Goal: Information Seeking & Learning: Learn about a topic

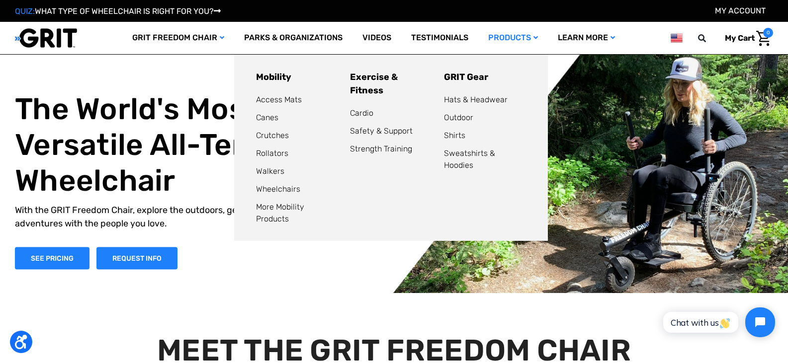
click at [356, 93] on li "Exercise & Fitness Cardio Safety & Support Strength Training" at bounding box center [391, 148] width 94 height 155
click at [356, 108] on link "Cardio" at bounding box center [361, 112] width 23 height 9
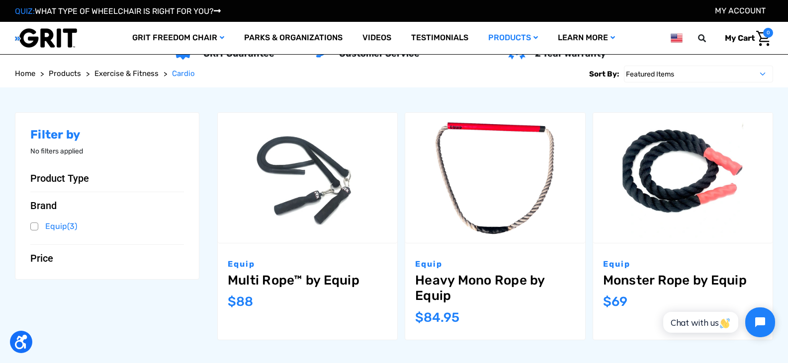
scroll to position [118, 0]
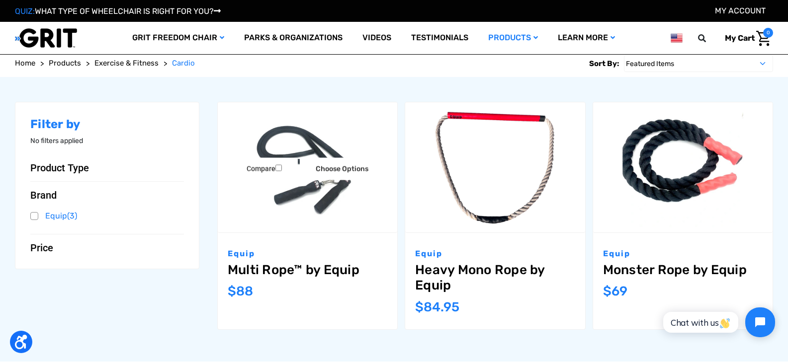
click at [304, 197] on img "Multi Rope™ by Equip,$88.00\a" at bounding box center [307, 168] width 179 height 120
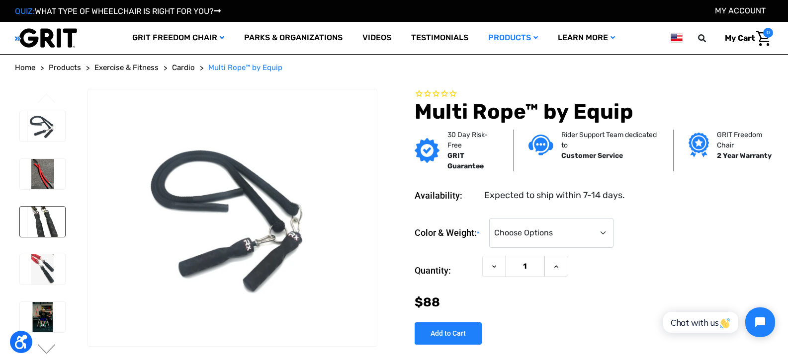
click at [34, 221] on img at bounding box center [42, 222] width 45 height 30
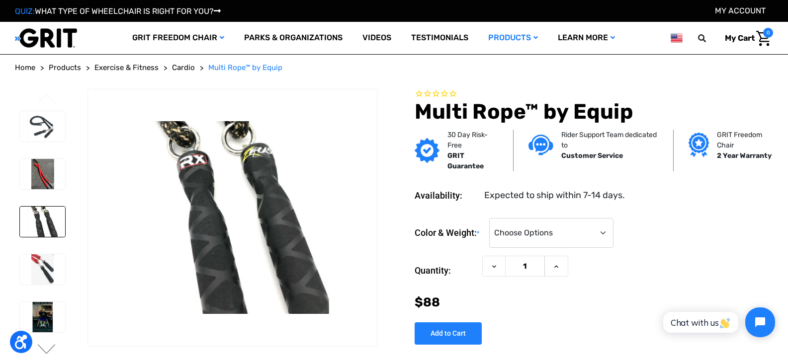
click at [37, 243] on div at bounding box center [42, 344] width 54 height 476
click at [35, 259] on img at bounding box center [42, 270] width 45 height 30
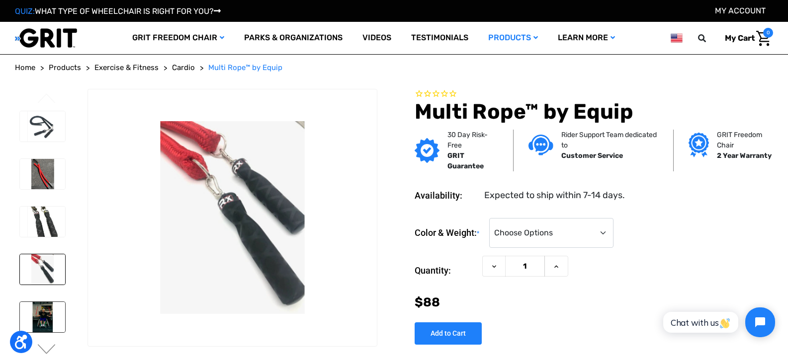
click at [37, 310] on img at bounding box center [42, 317] width 45 height 30
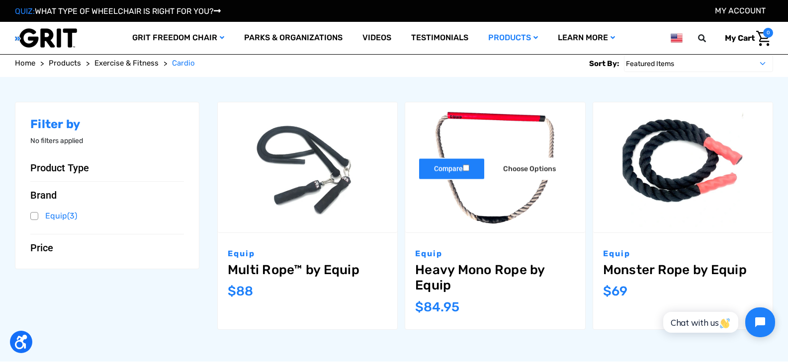
click at [463, 180] on label "Compare" at bounding box center [451, 169] width 67 height 22
click at [463, 172] on input "Compare" at bounding box center [466, 168] width 6 height 6
click at [463, 180] on label "Compare" at bounding box center [451, 169] width 67 height 22
click at [463, 172] on input "Compare" at bounding box center [466, 168] width 6 height 6
checkbox input "false"
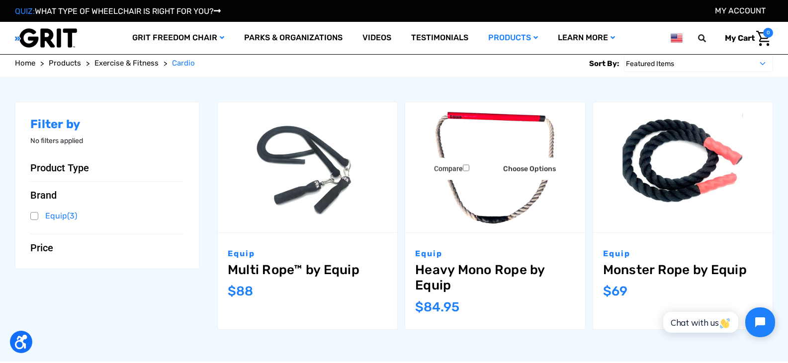
click at [476, 218] on img "Heavy Mono Rope by Equip,$84.95\a" at bounding box center [494, 167] width 179 height 130
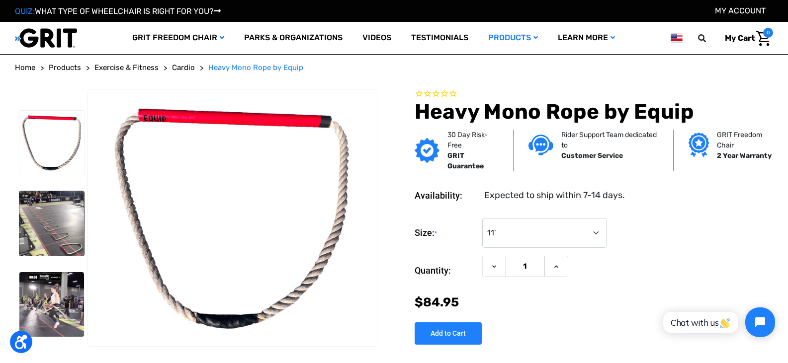
click at [35, 233] on img at bounding box center [51, 223] width 65 height 65
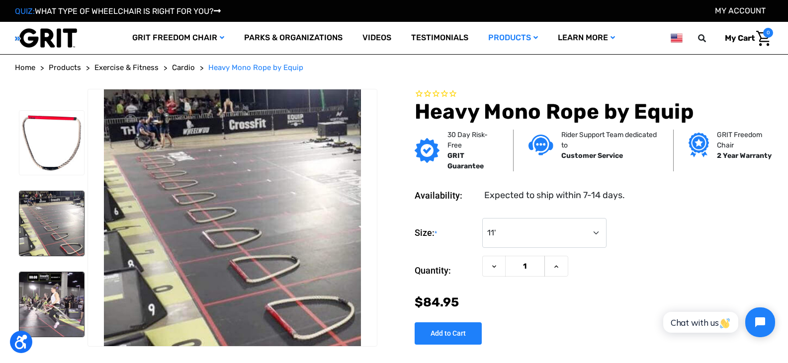
click at [30, 323] on img at bounding box center [51, 304] width 65 height 65
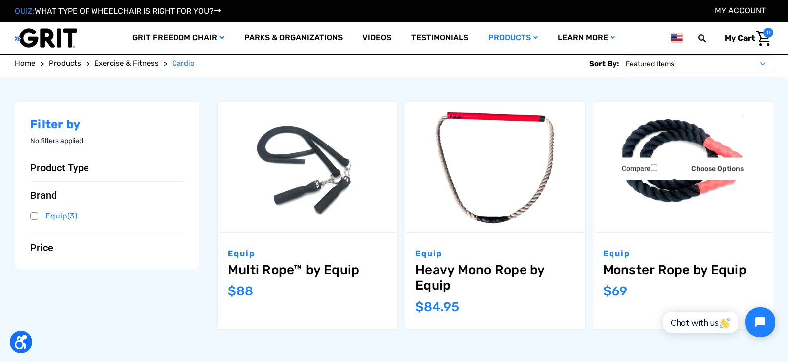
click at [668, 189] on img "Monster Rope by Equip,$69.00\a" at bounding box center [682, 168] width 179 height 120
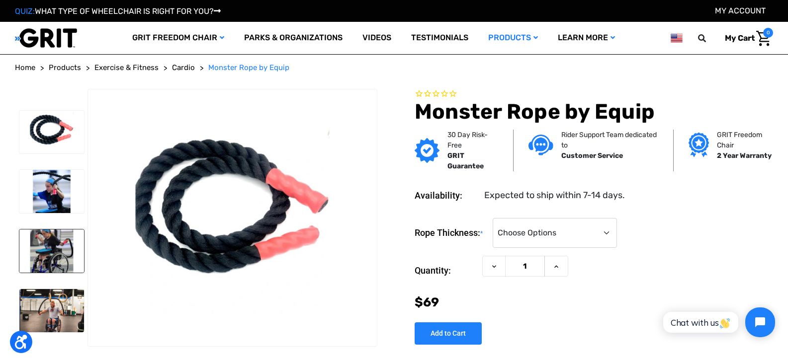
click at [47, 233] on img at bounding box center [51, 251] width 65 height 43
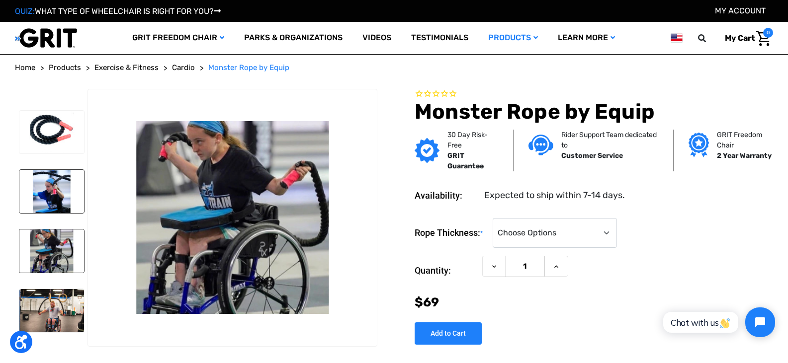
click at [46, 192] on img at bounding box center [51, 191] width 65 height 43
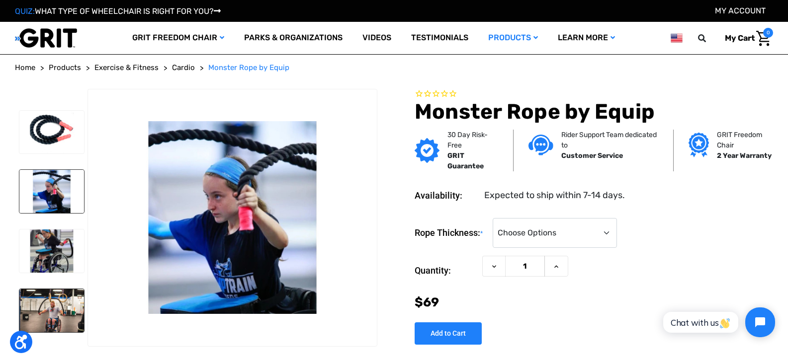
click at [46, 313] on img at bounding box center [51, 310] width 65 height 43
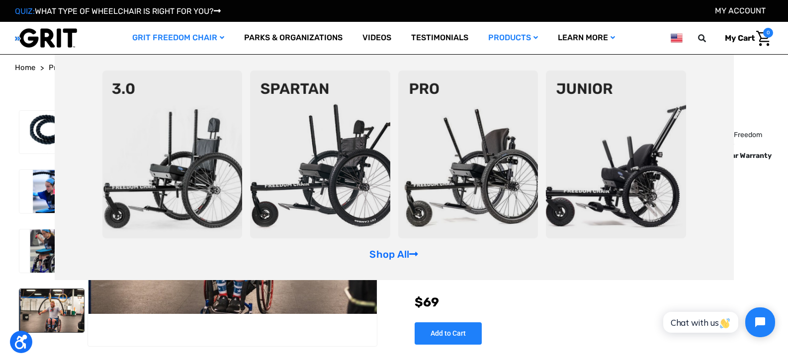
click at [625, 136] on img at bounding box center [616, 155] width 140 height 168
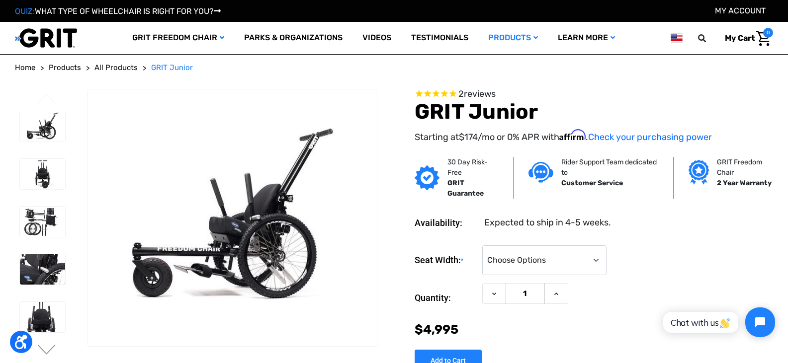
click at [550, 277] on form "Seat Width: * Choose Options <10" 11-12" Current Stock: Quantity: Decrease Quan…" at bounding box center [594, 293] width 358 height 94
click at [28, 224] on img at bounding box center [42, 222] width 45 height 30
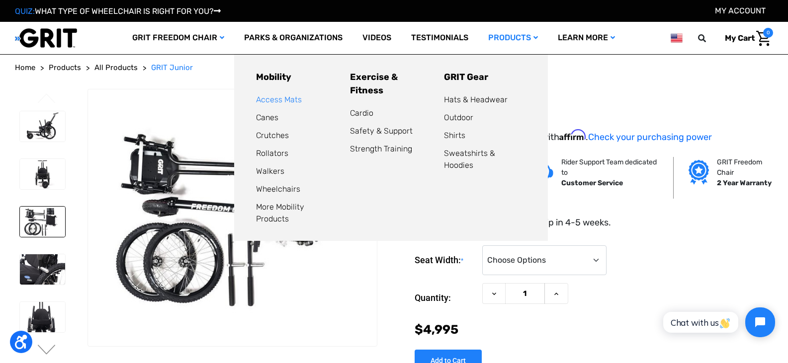
click at [267, 100] on link "Access Mats" at bounding box center [279, 99] width 46 height 9
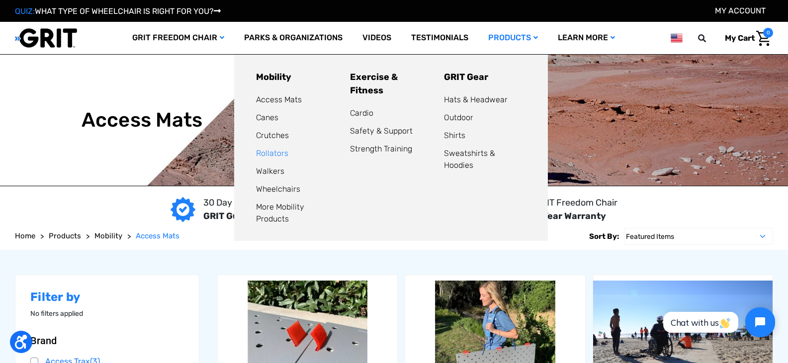
click at [265, 156] on link "Rollators" at bounding box center [272, 153] width 32 height 9
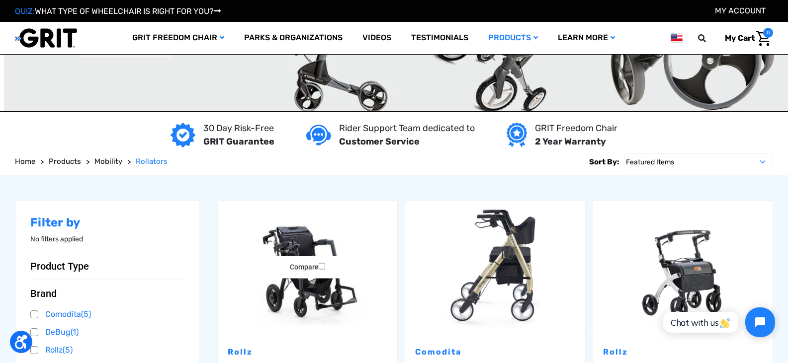
scroll to position [40, 0]
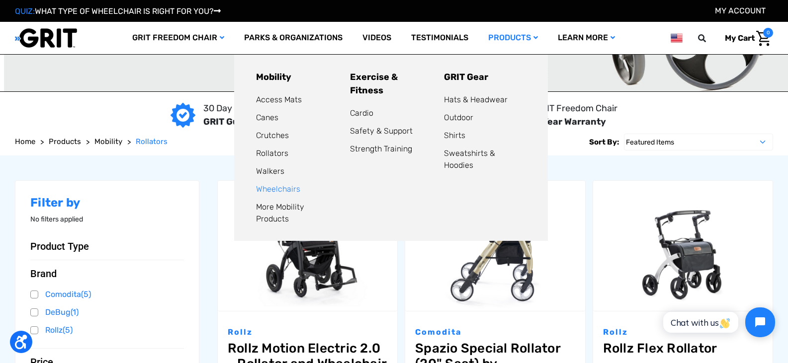
click at [264, 188] on link "Wheelchairs" at bounding box center [278, 188] width 44 height 9
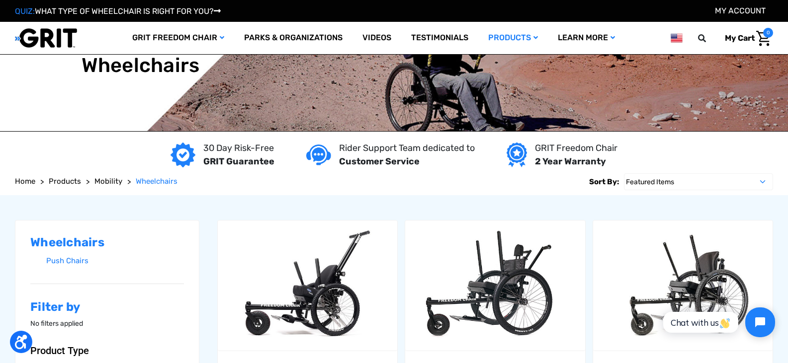
scroll to position [20, 0]
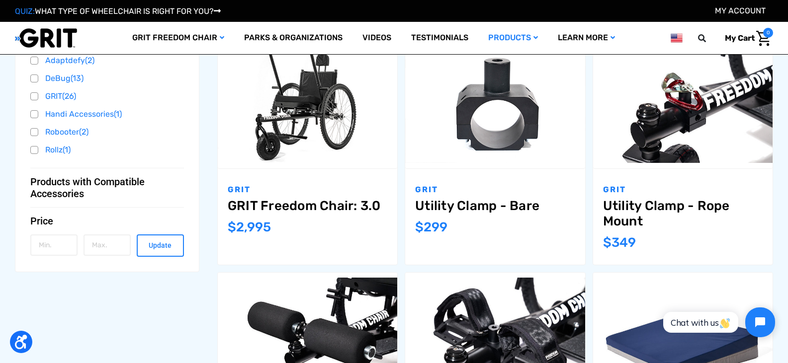
scroll to position [438, 0]
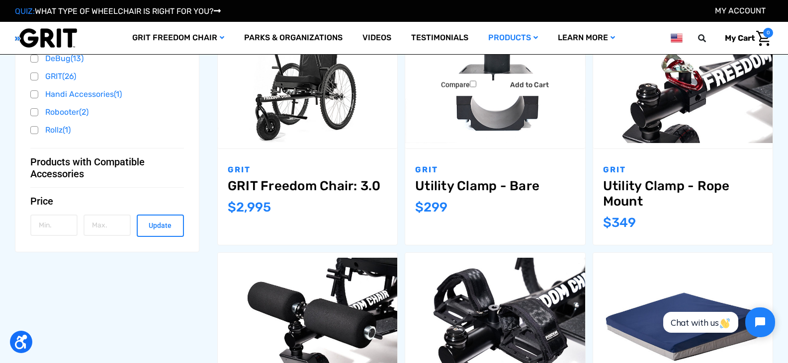
click at [513, 122] on img "Utility Clamp - Bare,$299.00\a" at bounding box center [494, 83] width 179 height 120
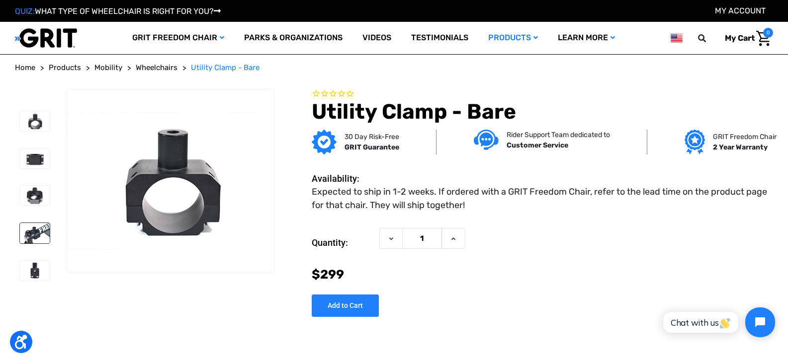
click at [31, 233] on img at bounding box center [35, 233] width 30 height 20
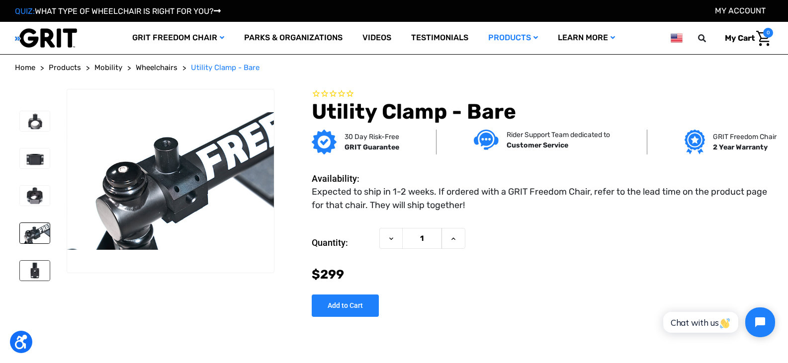
click at [30, 275] on img at bounding box center [35, 271] width 30 height 20
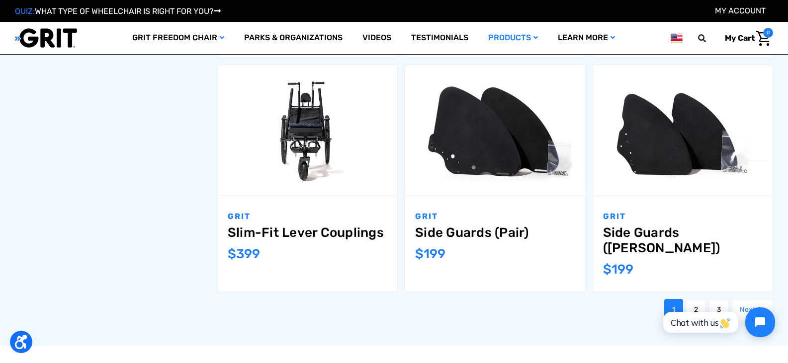
scroll to position [1094, 0]
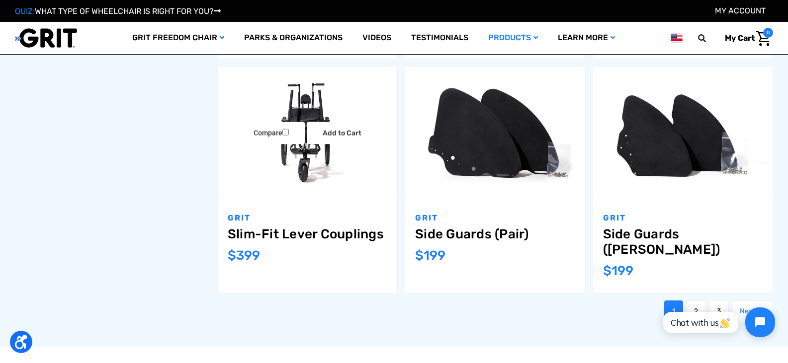
click at [297, 158] on img "Slim-Fit Lever Couplings,$399.00\a" at bounding box center [307, 132] width 179 height 120
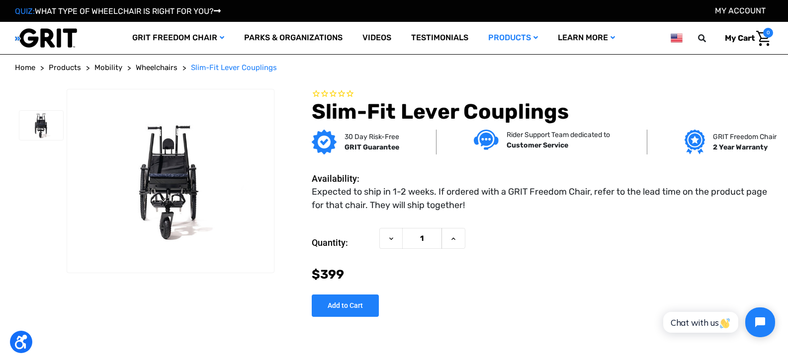
click at [555, 305] on div "Current Stock: Quantity: Decrease Quantity of Slim-Fit Lever Couplings 1 Increa…" at bounding box center [542, 268] width 461 height 97
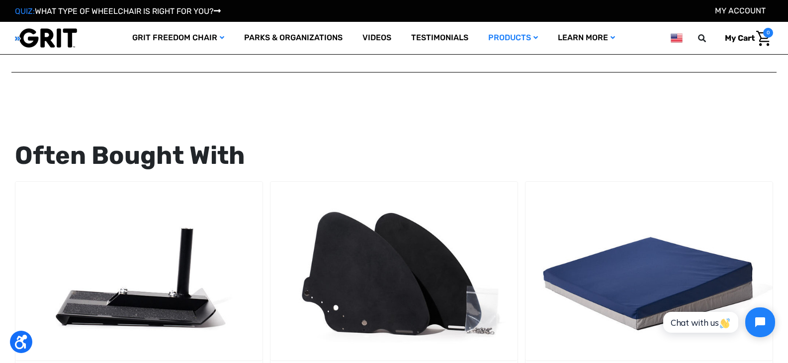
scroll to position [895, 0]
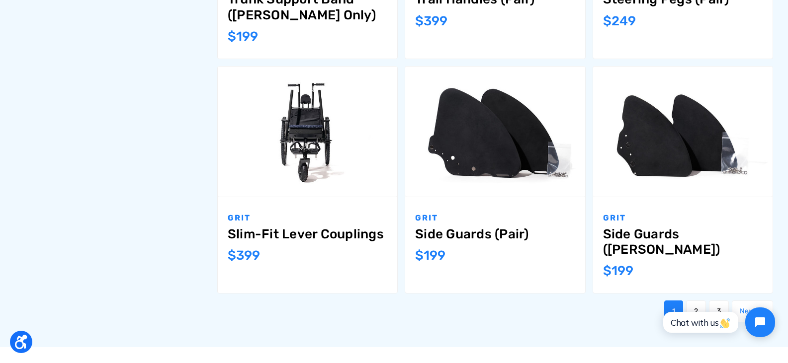
click at [746, 300] on html "Chat with us" at bounding box center [717, 322] width 131 height 47
click at [743, 301] on link "Next" at bounding box center [752, 312] width 41 height 22
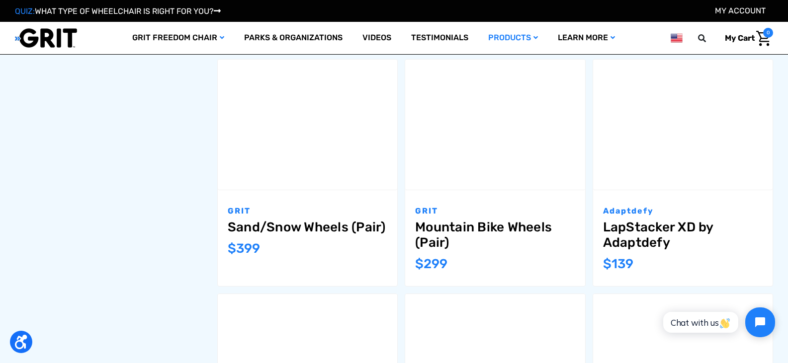
scroll to position [835, 0]
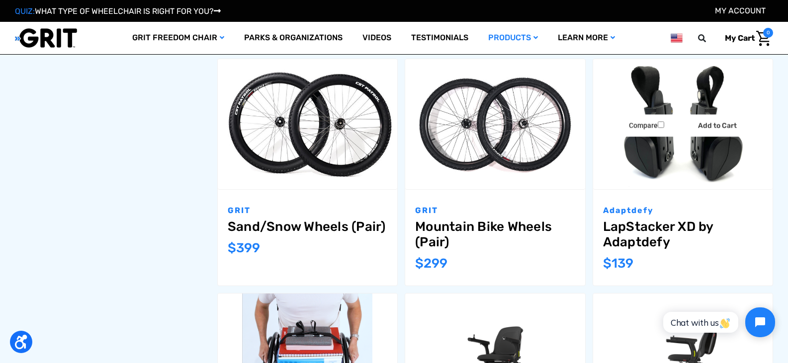
click at [646, 144] on img "LapStacker XD by Adaptdefy,$139.00\a" at bounding box center [682, 124] width 179 height 130
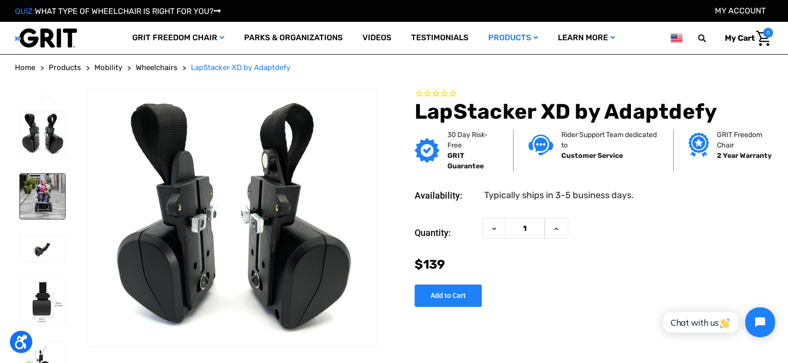
click at [34, 203] on img at bounding box center [42, 196] width 45 height 45
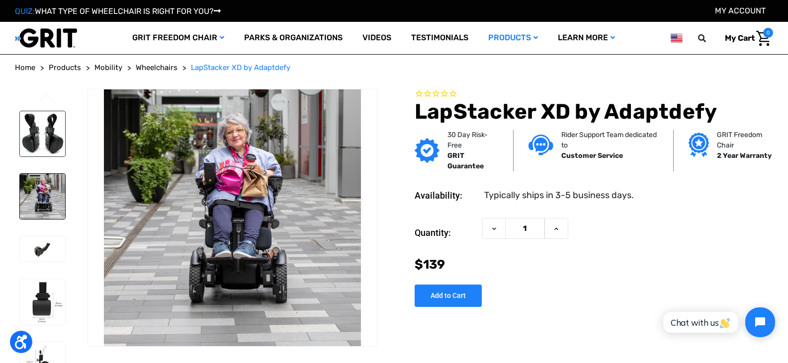
click at [36, 135] on img at bounding box center [42, 133] width 45 height 45
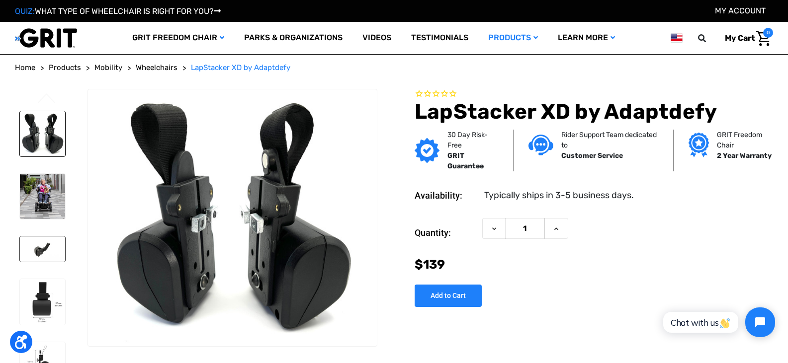
click at [34, 246] on img at bounding box center [42, 249] width 45 height 25
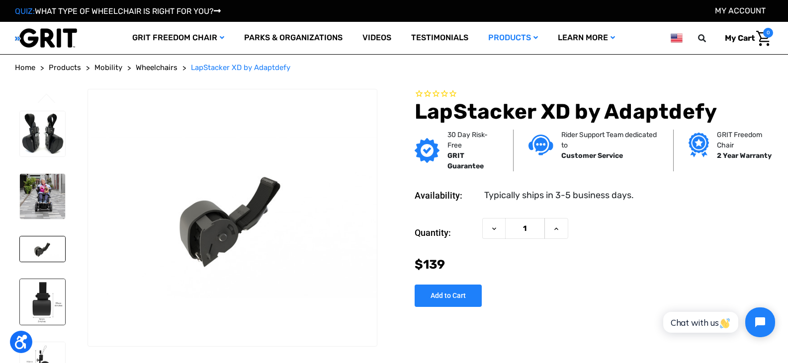
click at [40, 295] on img at bounding box center [42, 301] width 45 height 45
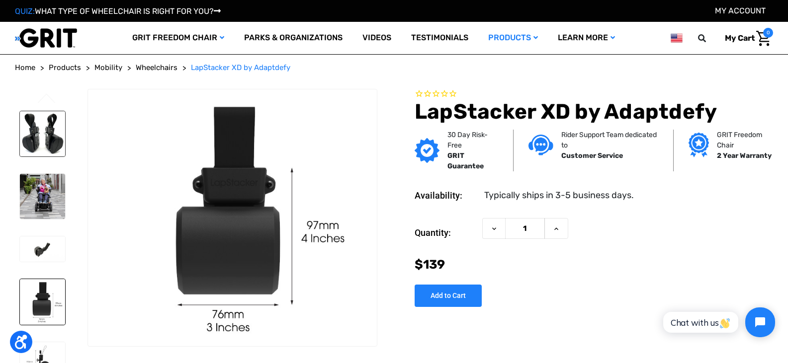
click at [38, 143] on img at bounding box center [42, 133] width 45 height 45
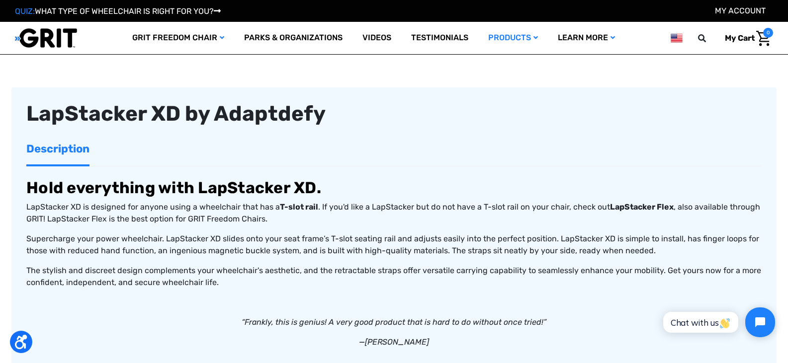
scroll to position [378, 0]
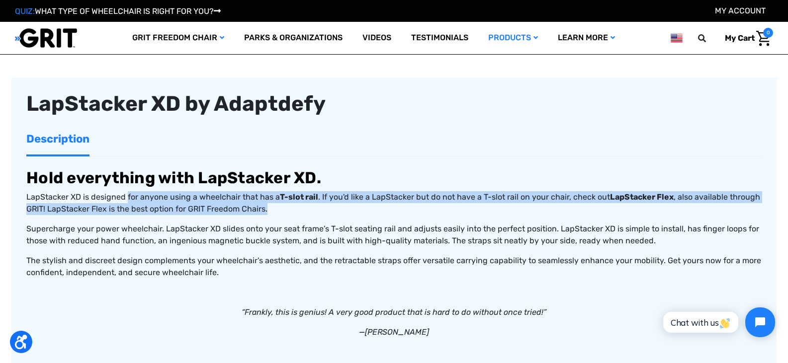
drag, startPoint x: 127, startPoint y: 194, endPoint x: 275, endPoint y: 212, distance: 149.3
click at [275, 212] on p "LapStacker XD is designed for anyone using a wheelchair that has a T-slot rail …" at bounding box center [393, 203] width 735 height 24
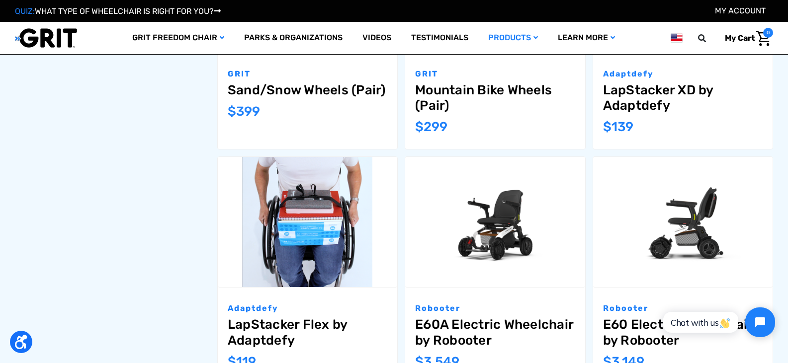
scroll to position [955, 0]
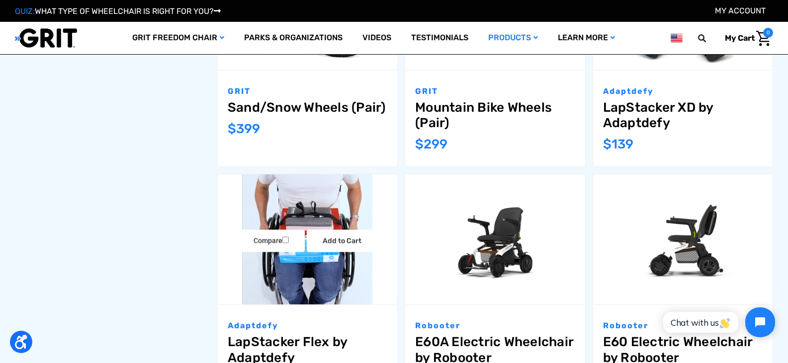
click at [273, 335] on link "LapStacker Flex by Adaptdefy" at bounding box center [308, 350] width 160 height 31
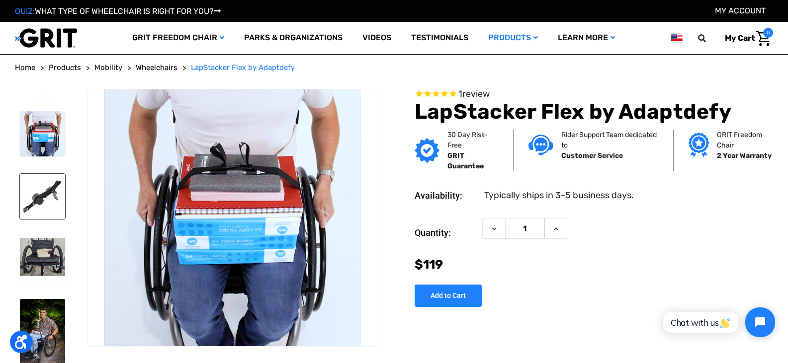
click at [47, 192] on img at bounding box center [42, 196] width 45 height 45
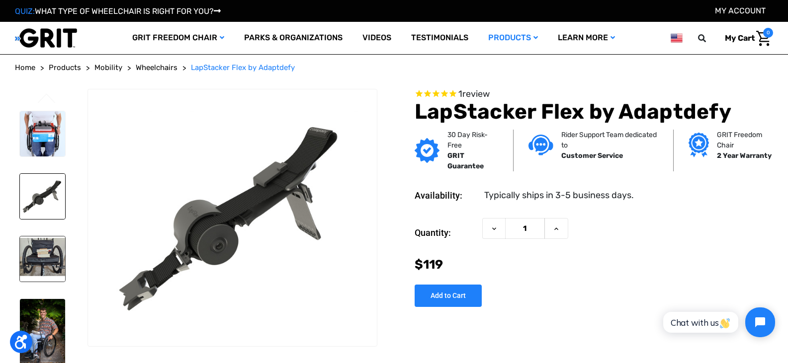
click at [43, 265] on img at bounding box center [42, 259] width 45 height 45
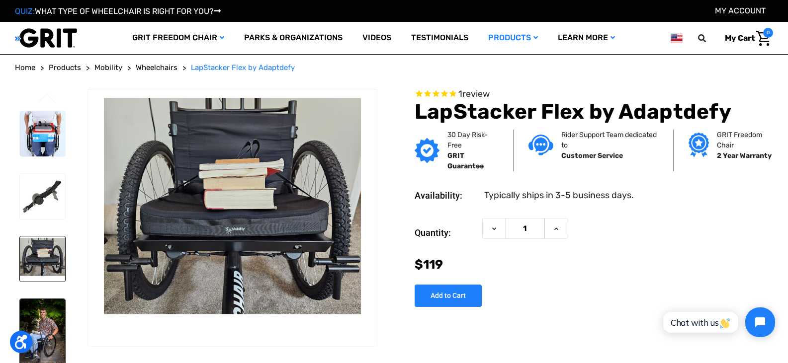
click at [38, 315] on img at bounding box center [42, 333] width 45 height 68
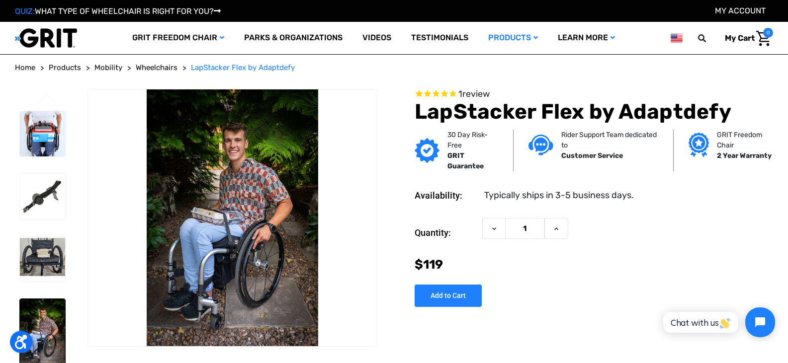
click at [40, 316] on img at bounding box center [42, 333] width 45 height 68
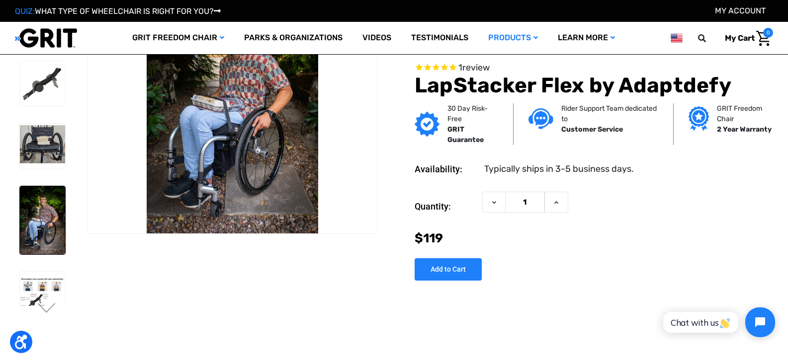
scroll to position [60, 0]
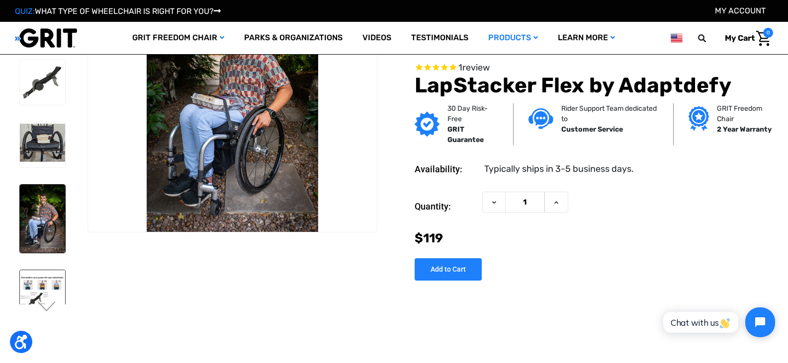
click at [39, 297] on img at bounding box center [42, 292] width 45 height 45
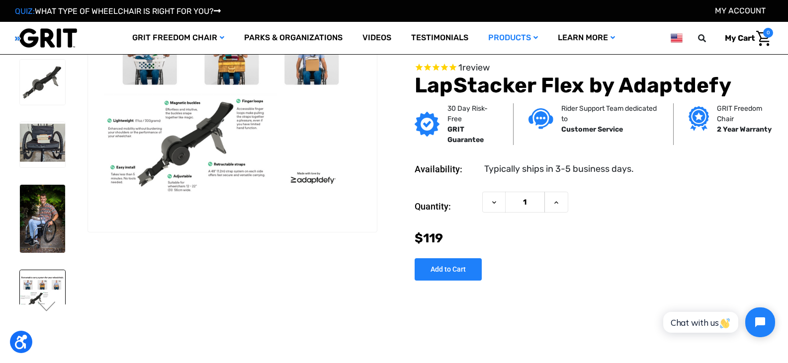
click at [37, 287] on img at bounding box center [42, 292] width 45 height 45
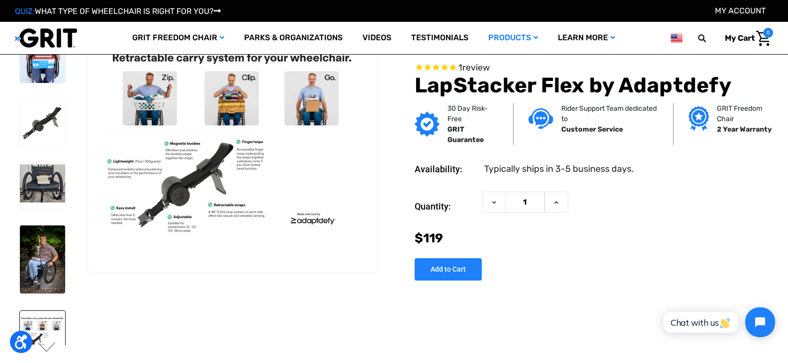
scroll to position [0, 0]
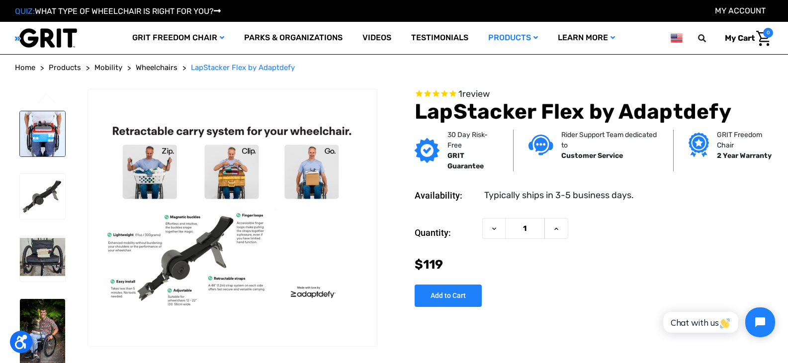
click at [50, 133] on img at bounding box center [42, 133] width 45 height 45
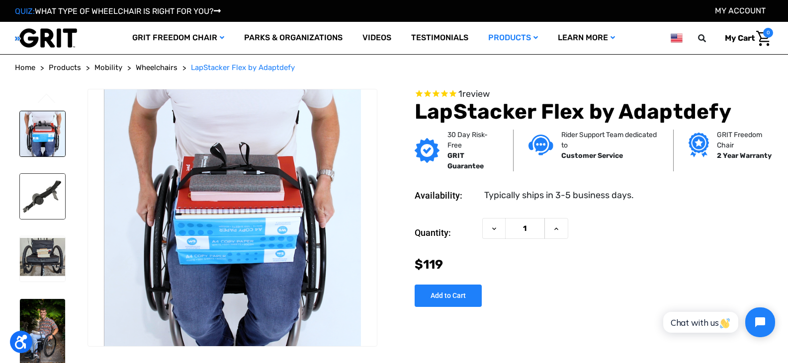
click at [35, 187] on img at bounding box center [42, 196] width 45 height 45
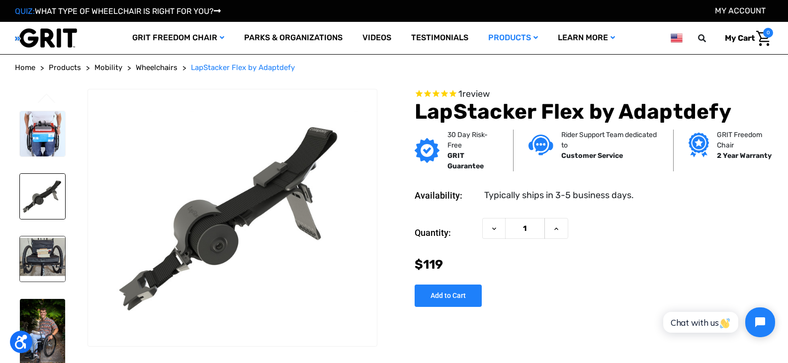
click at [34, 253] on img at bounding box center [42, 259] width 45 height 45
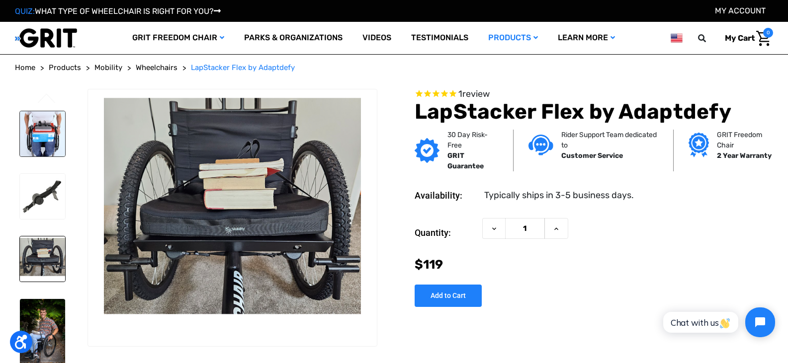
click at [34, 133] on img at bounding box center [42, 133] width 45 height 45
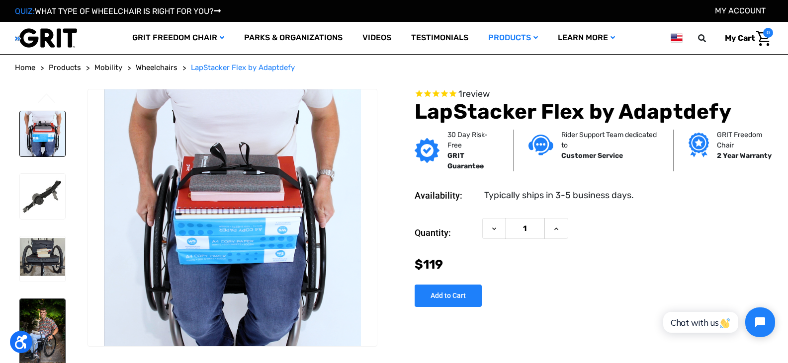
click at [43, 314] on img at bounding box center [42, 333] width 45 height 68
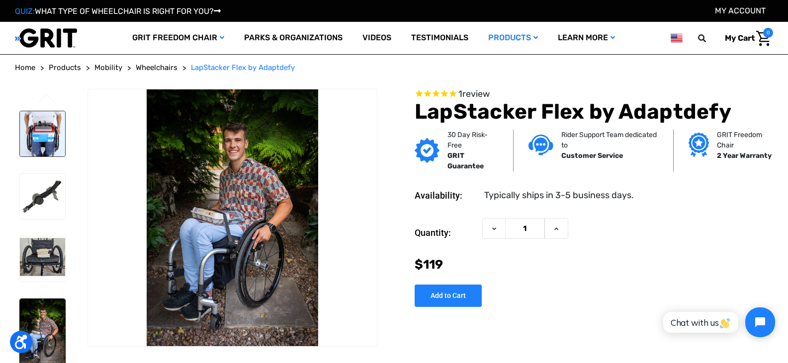
click at [33, 127] on img at bounding box center [42, 133] width 45 height 45
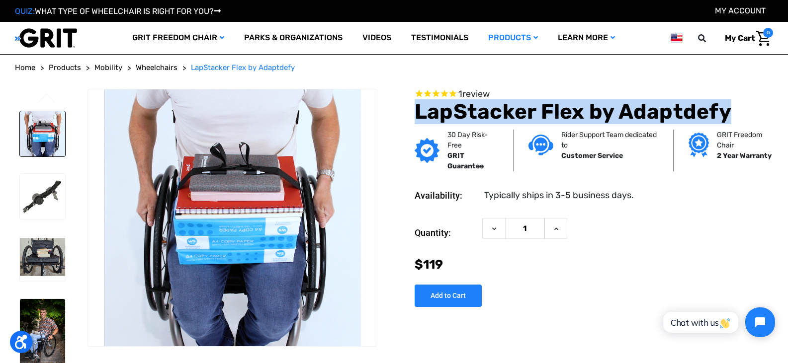
drag, startPoint x: 416, startPoint y: 109, endPoint x: 725, endPoint y: 120, distance: 308.9
click at [725, 120] on h1 "LapStacker Flex by Adaptdefy" at bounding box center [594, 111] width 358 height 25
copy h1 "LapStacker Flex by Adaptdefy"
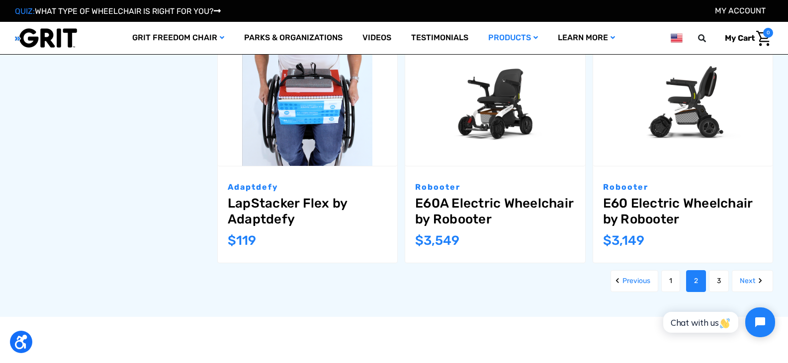
scroll to position [1094, 0]
click at [749, 270] on link "Next" at bounding box center [752, 281] width 41 height 22
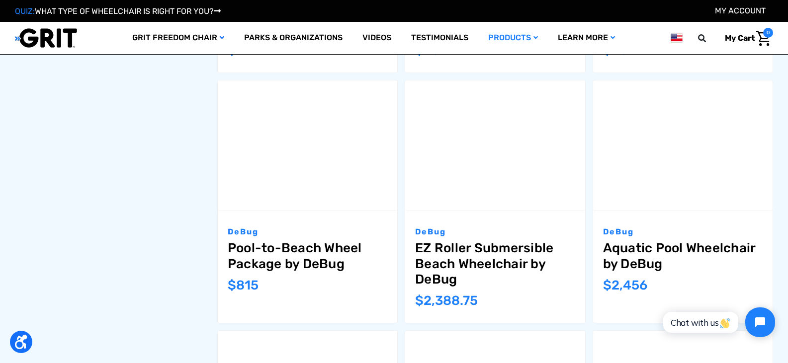
scroll to position [825, 0]
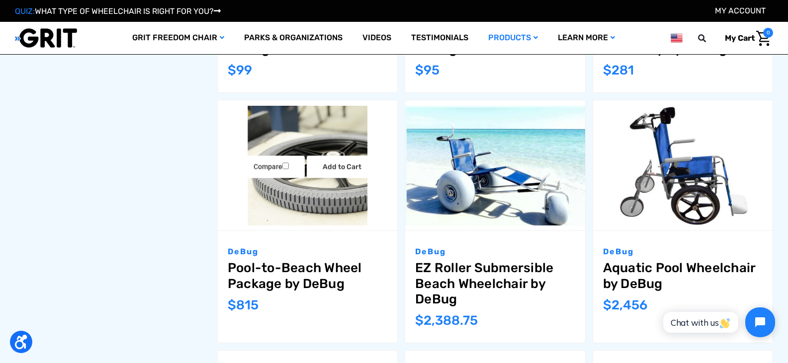
click at [336, 206] on img "Pool-to-Beach Wheel Package by DeBug,$815.00\a" at bounding box center [307, 166] width 179 height 120
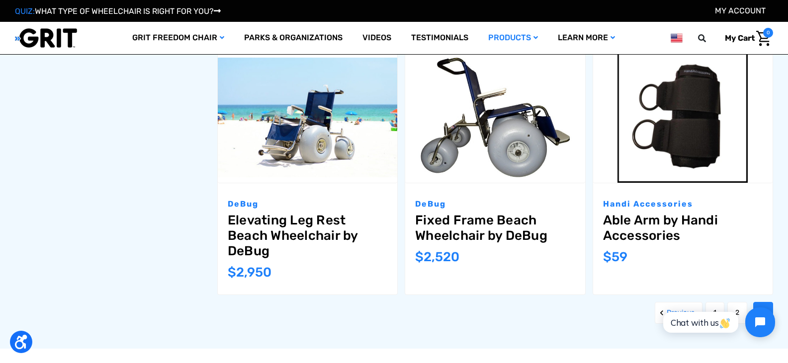
scroll to position [1103, 0]
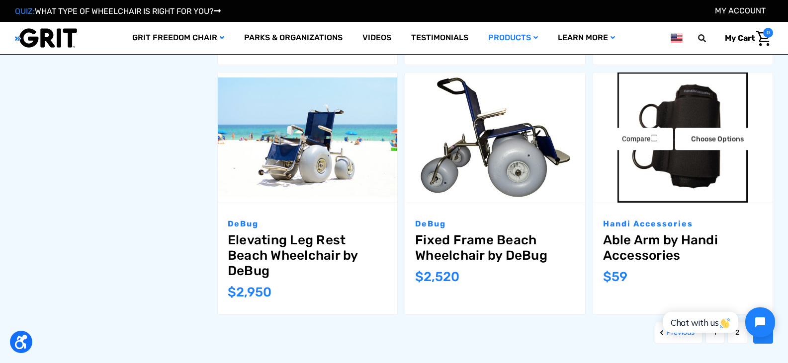
click at [681, 185] on img "Able Arm by Handi Accessories,$59.00\a" at bounding box center [682, 138] width 179 height 130
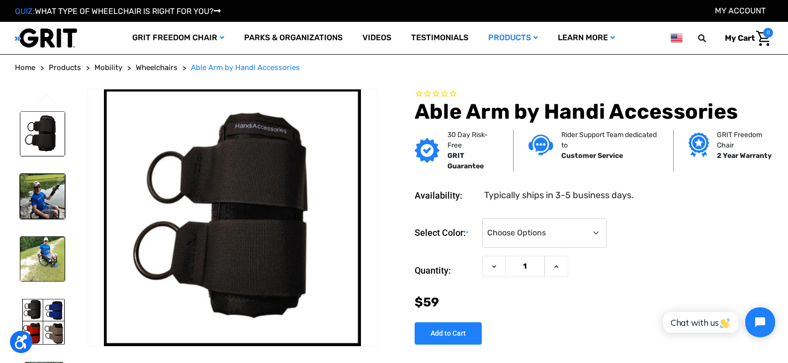
click at [28, 181] on img at bounding box center [42, 196] width 45 height 45
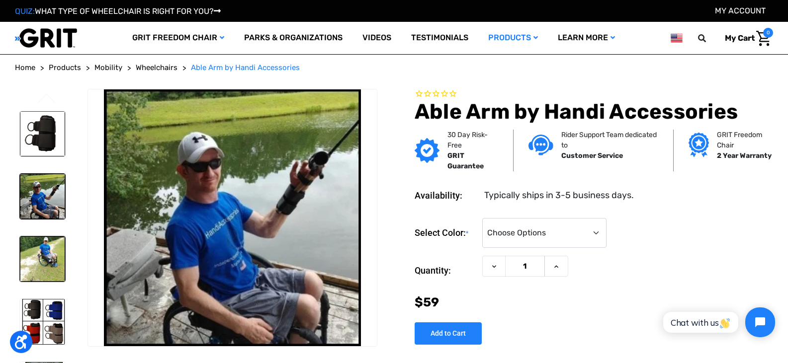
click at [26, 265] on img at bounding box center [42, 259] width 45 height 45
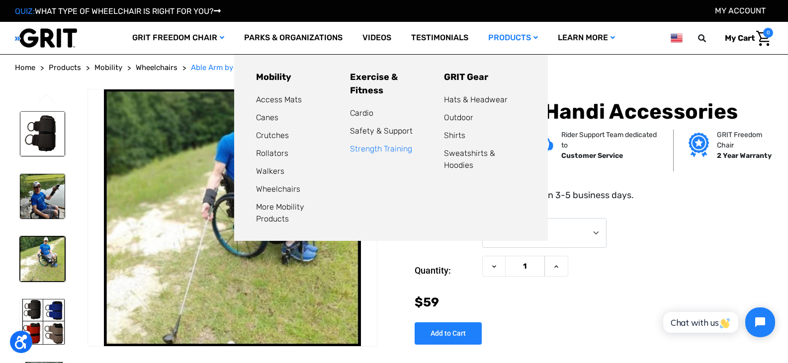
click at [369, 144] on link "Strength Training" at bounding box center [381, 148] width 62 height 9
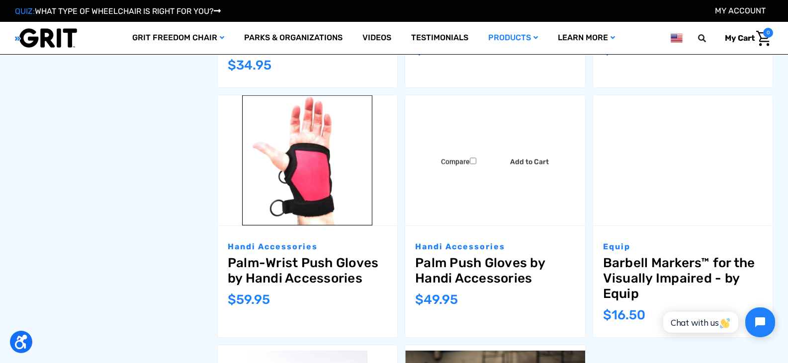
scroll to position [875, 0]
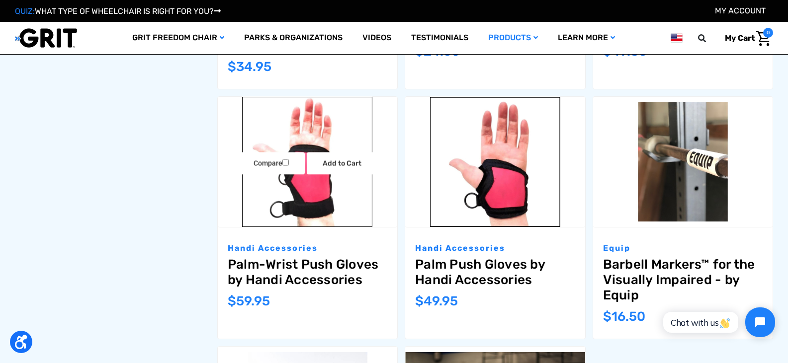
click at [277, 178] on img "Palm-Wrist Push Gloves by Handi Accessories,$59.95\a" at bounding box center [307, 162] width 179 height 130
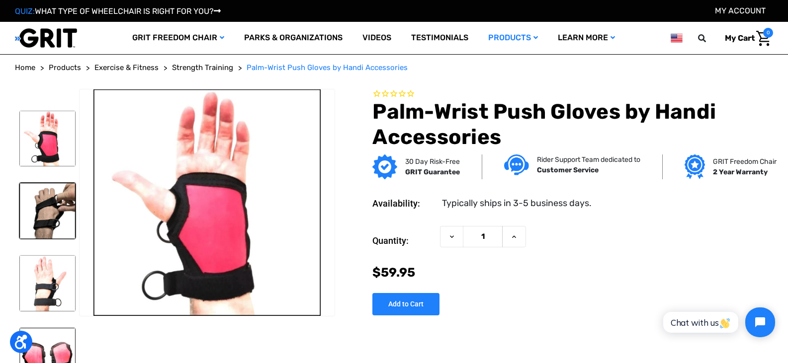
click at [31, 208] on img at bounding box center [47, 211] width 56 height 56
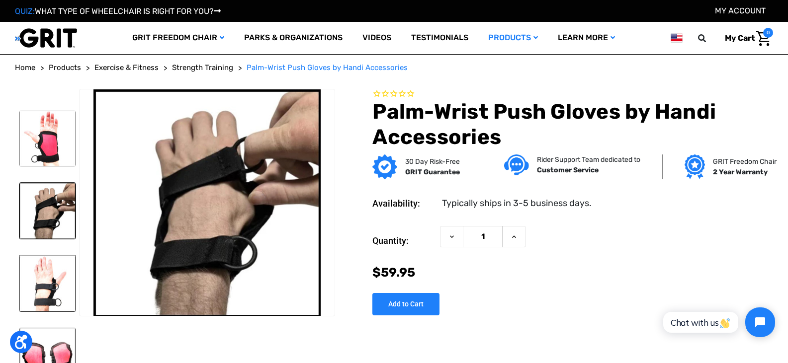
click at [42, 276] on img at bounding box center [47, 284] width 56 height 56
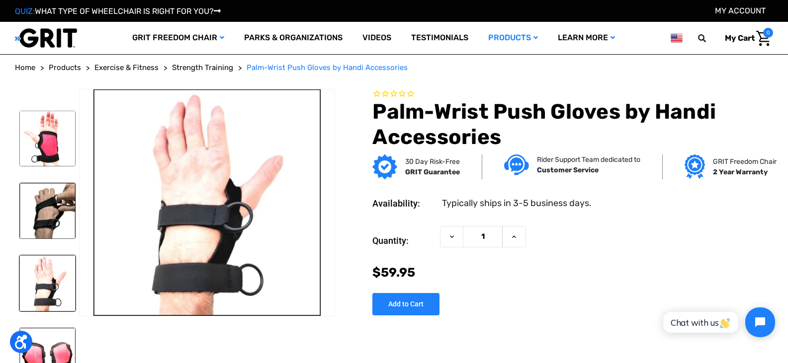
click at [558, 300] on div "Current Stock: Quantity: Decrease Quantity of Palm-Wrist Push Gloves by Handi A…" at bounding box center [572, 266] width 401 height 97
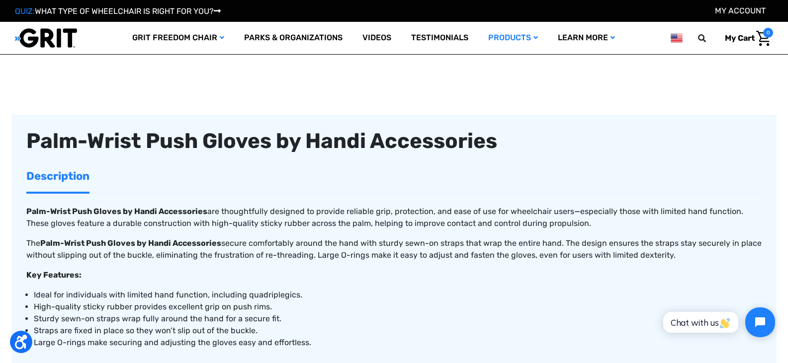
scroll to position [358, 0]
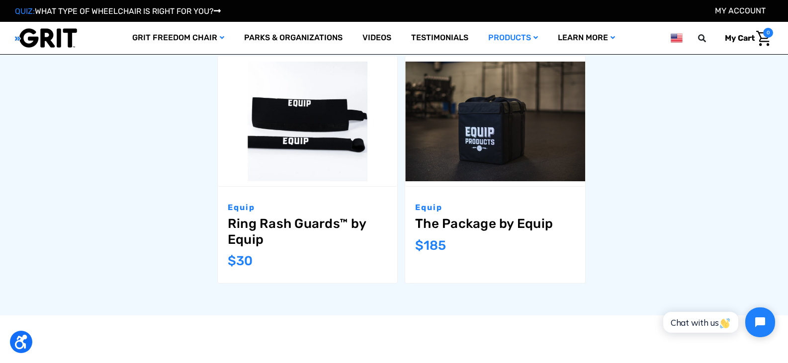
scroll to position [1167, 0]
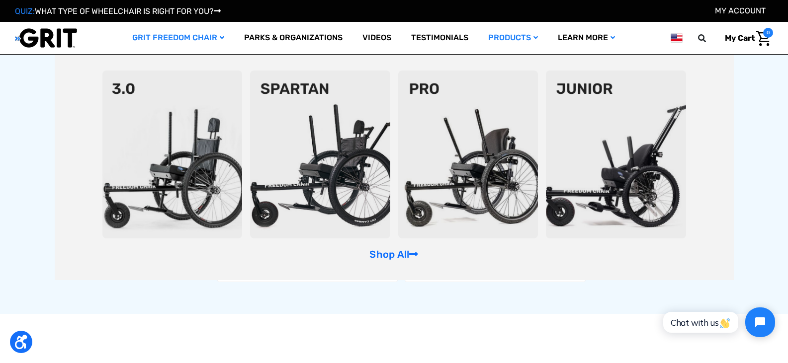
click at [220, 39] on icon "GRIT Freedom Chair" at bounding box center [222, 37] width 4 height 7
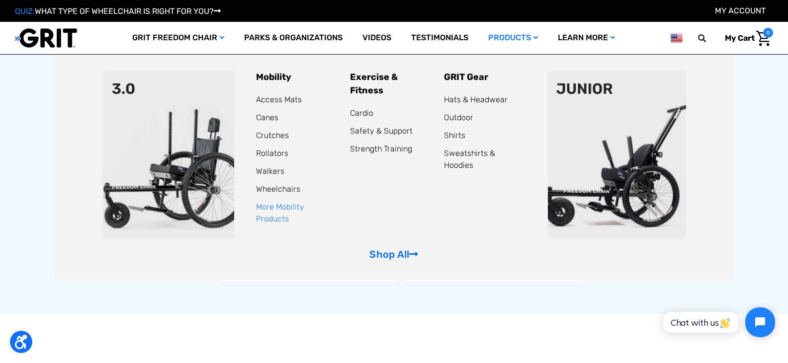
click at [274, 208] on link "More Mobility Products" at bounding box center [280, 212] width 48 height 21
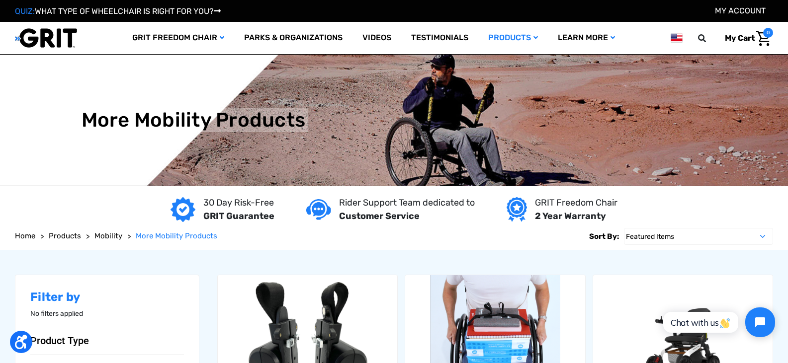
click at [27, 203] on div "30 Day Risk-Free GRIT Guarantee Rider Support Team dedicated to Customer Servic…" at bounding box center [394, 209] width 788 height 27
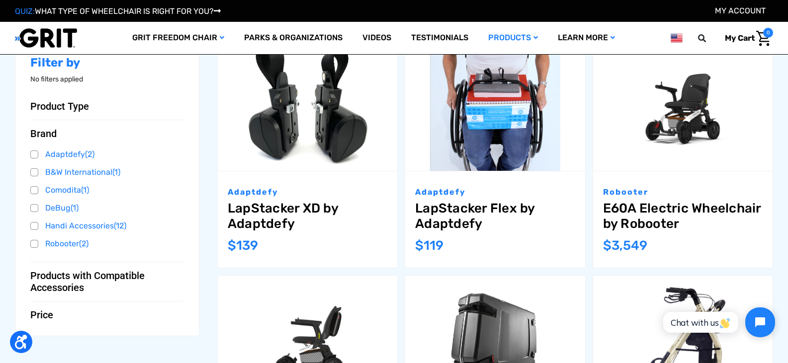
scroll to position [179, 0]
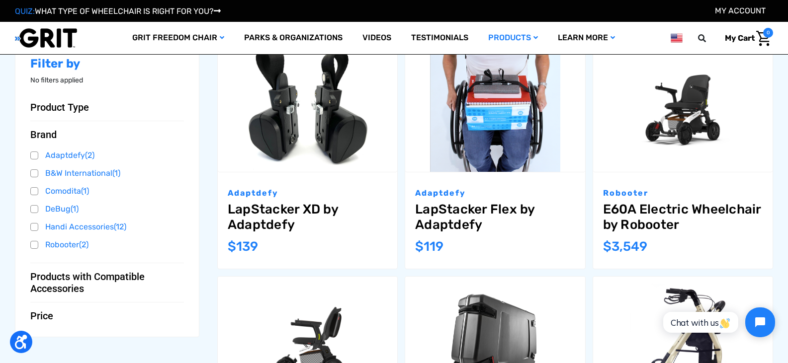
click at [136, 83] on p "No filters applied" at bounding box center [107, 80] width 154 height 10
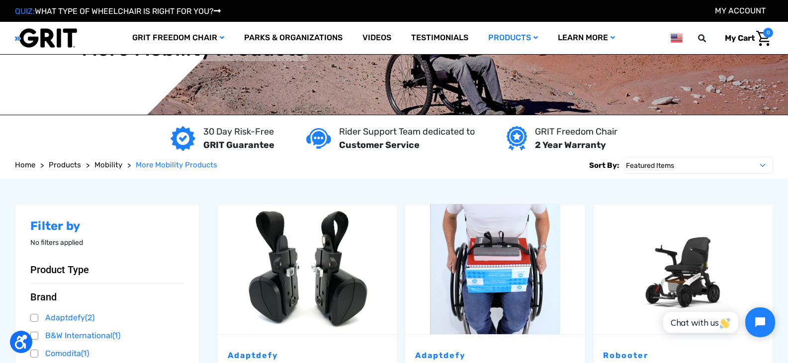
scroll to position [0, 0]
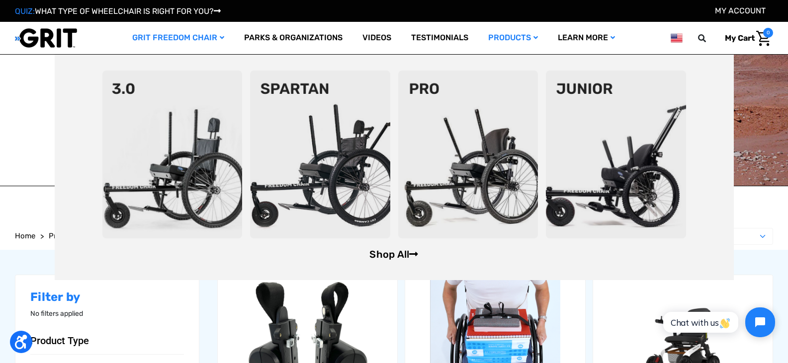
click at [401, 257] on link "Shop All" at bounding box center [393, 255] width 49 height 12
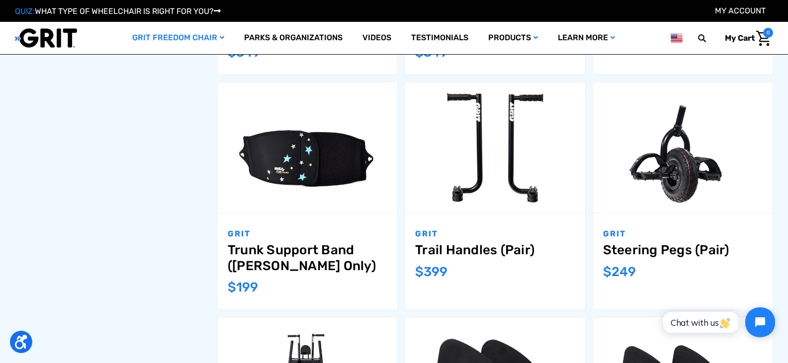
scroll to position [855, 0]
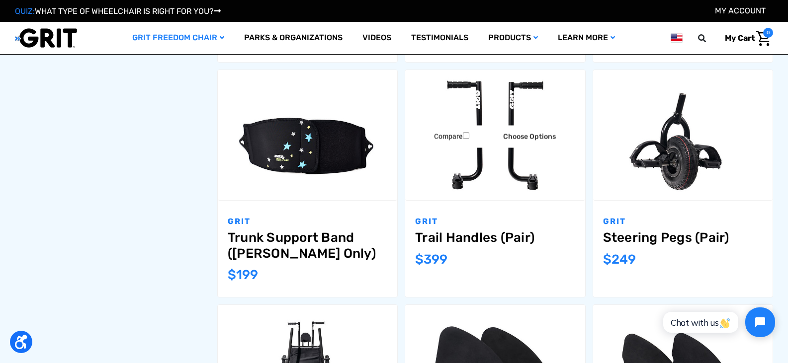
click at [468, 189] on img "Trail Handles (Pair),$399.00\a" at bounding box center [494, 136] width 179 height 120
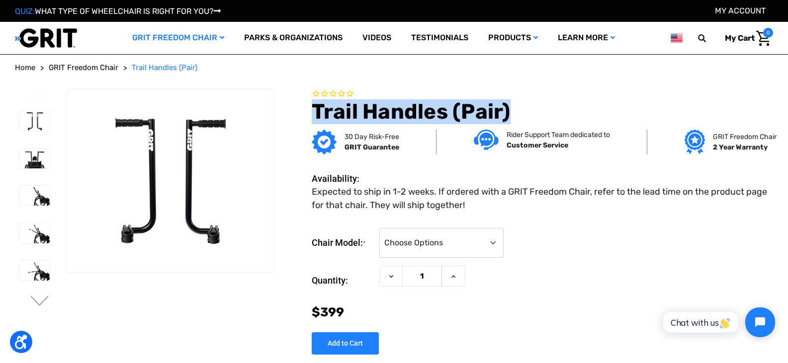
drag, startPoint x: 311, startPoint y: 115, endPoint x: 509, endPoint y: 104, distance: 198.7
click at [509, 104] on h1 "Trail Handles (Pair)" at bounding box center [542, 111] width 461 height 25
copy h1 "Trail Handles (Pair)"
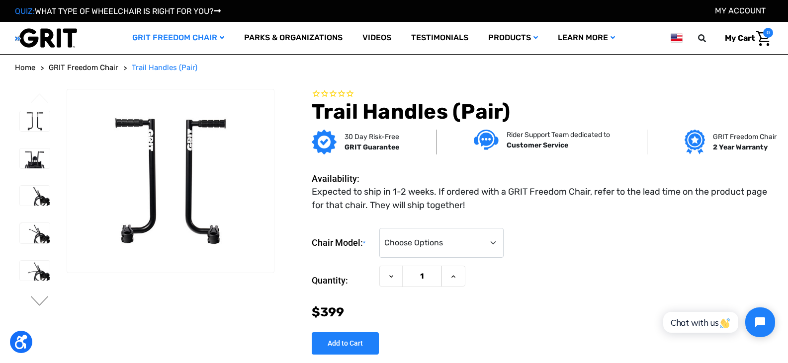
click at [554, 271] on div "Quantity: Decrease Quantity of Trail Handles (Pair) 1 Increase Quantity of Trai…" at bounding box center [542, 281] width 461 height 30
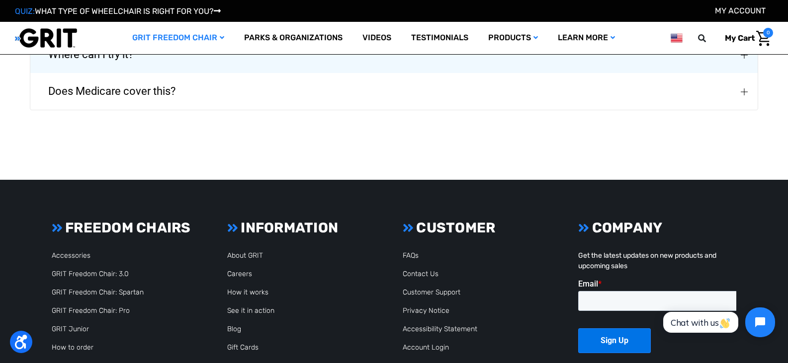
scroll to position [1665, 0]
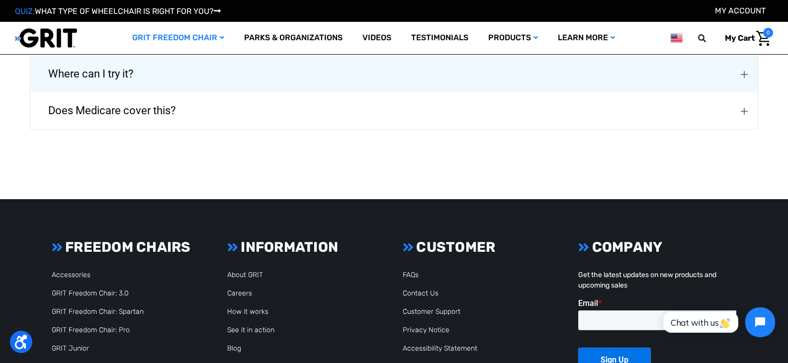
click at [751, 123] on button "Does Medicare cover this?" at bounding box center [393, 110] width 727 height 37
